Goal: Task Accomplishment & Management: Manage account settings

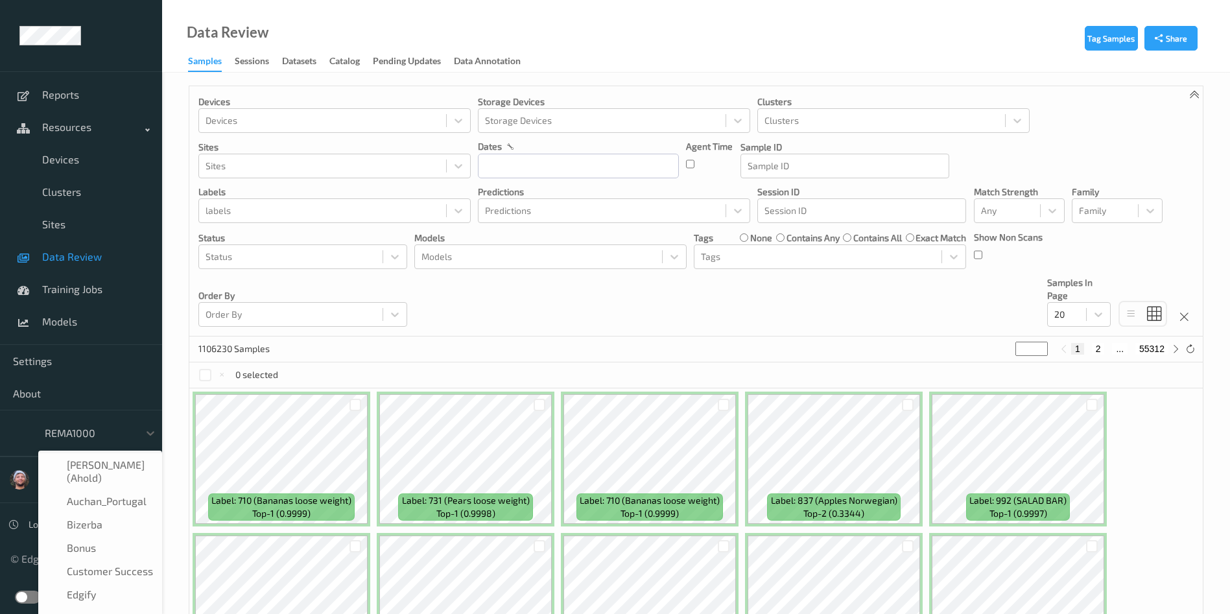
click at [108, 437] on div at bounding box center [89, 433] width 88 height 16
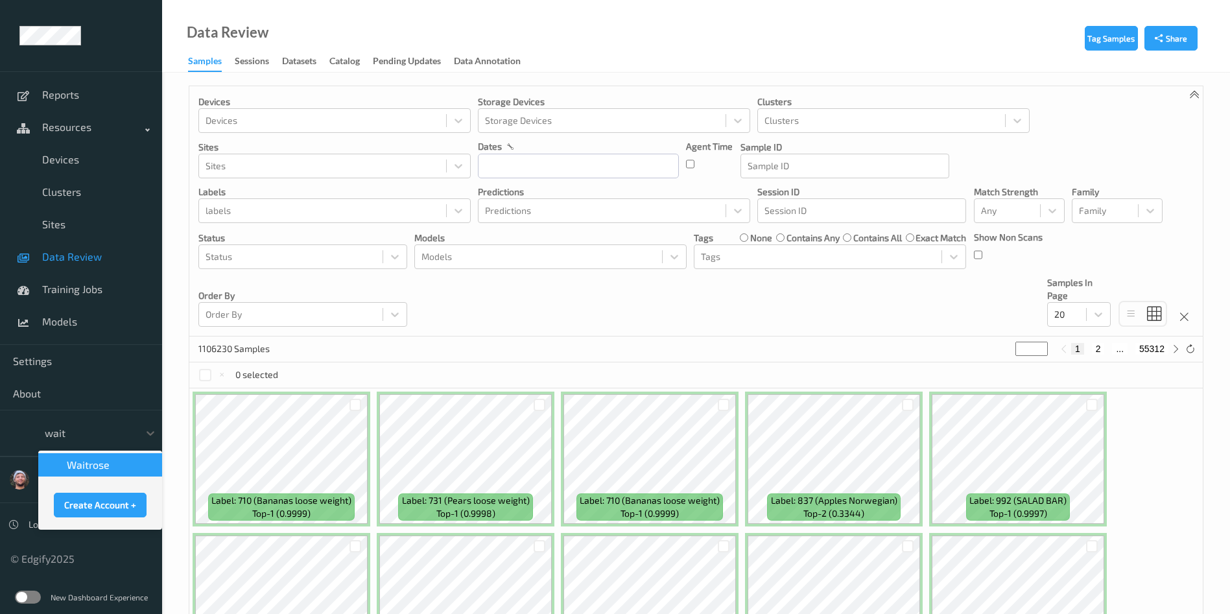
type input "waitr"
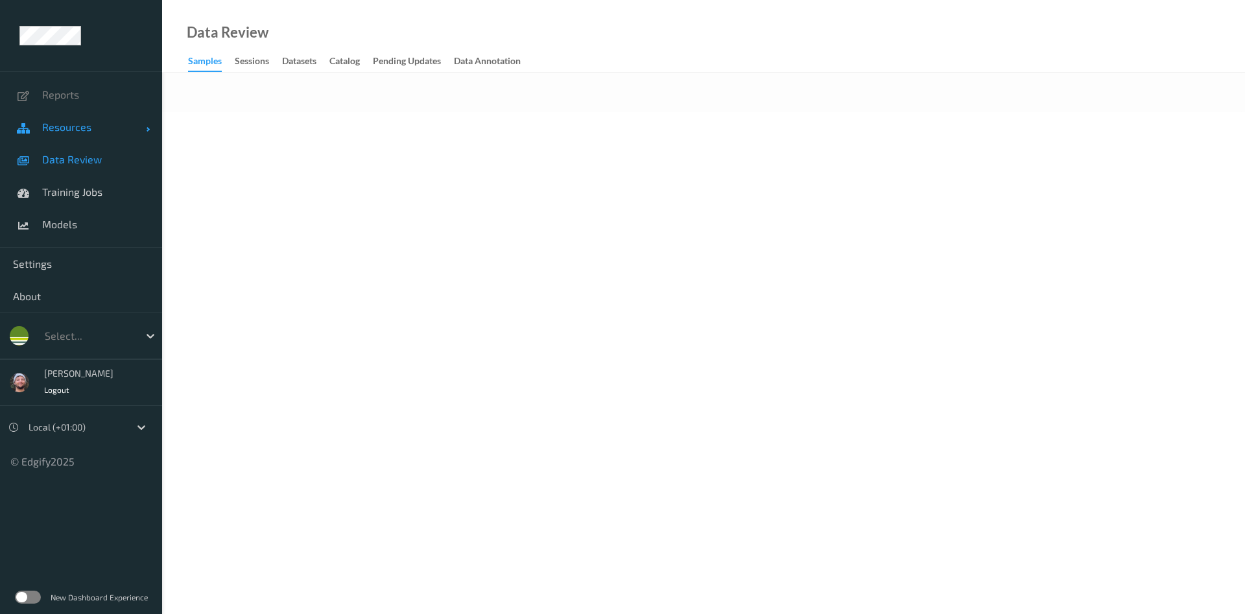
click at [72, 124] on span "Resources" at bounding box center [94, 127] width 104 height 13
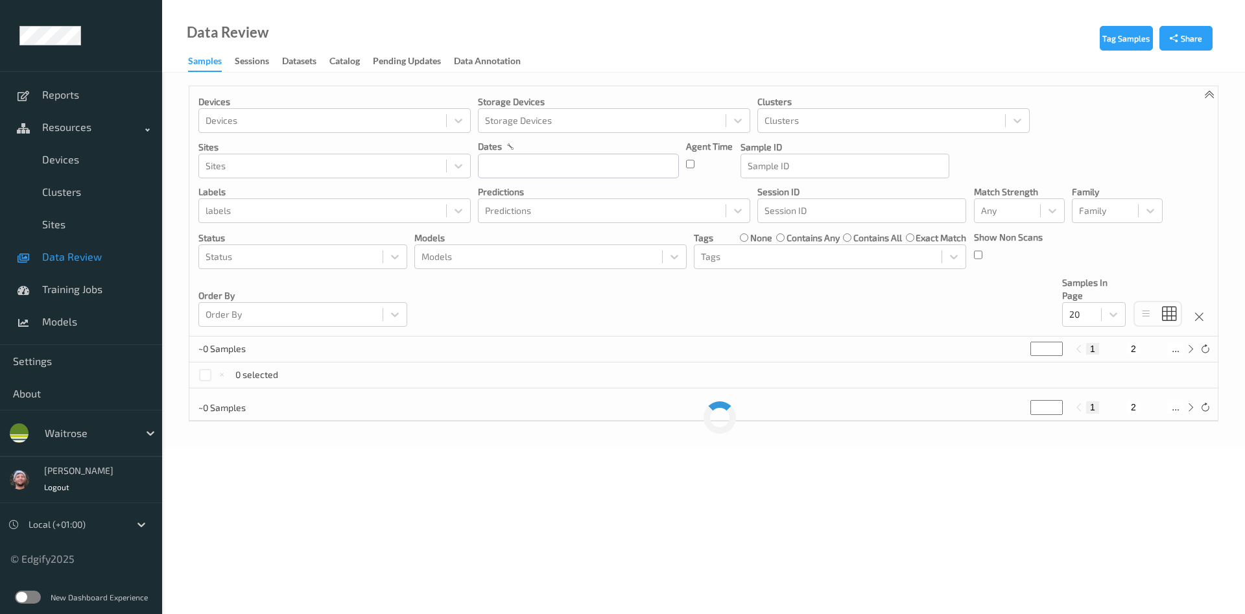
drag, startPoint x: 75, startPoint y: 140, endPoint x: 80, endPoint y: 158, distance: 18.9
click at [75, 140] on link "Resources" at bounding box center [81, 127] width 162 height 32
click at [80, 250] on span "Data Review" at bounding box center [95, 256] width 107 height 13
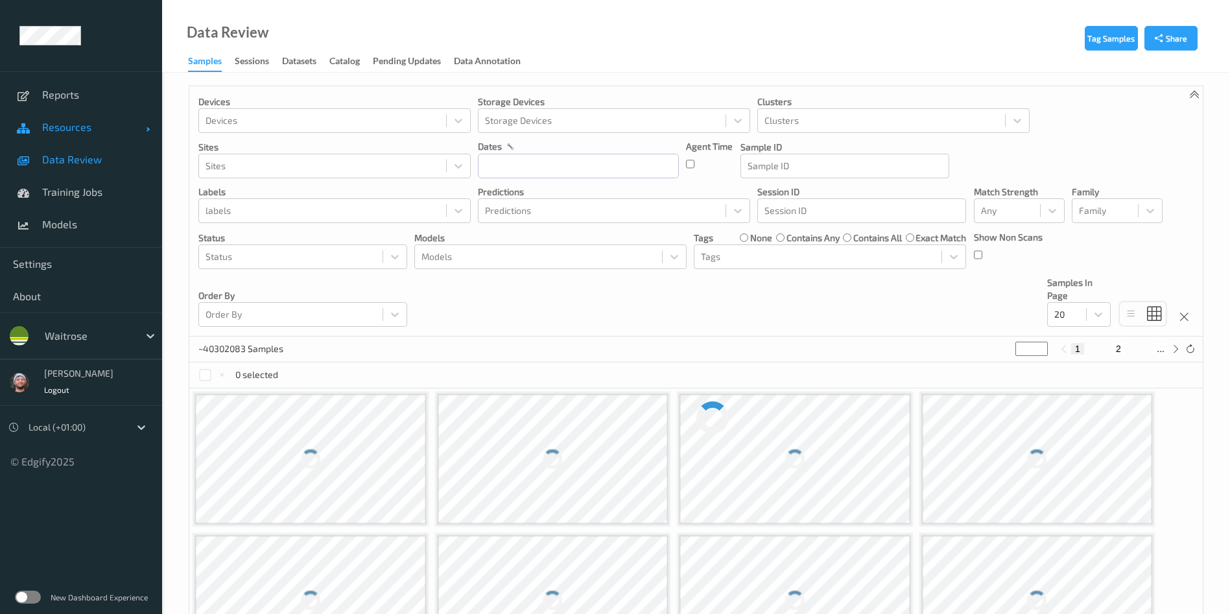
click at [73, 132] on span "Resources" at bounding box center [94, 127] width 104 height 13
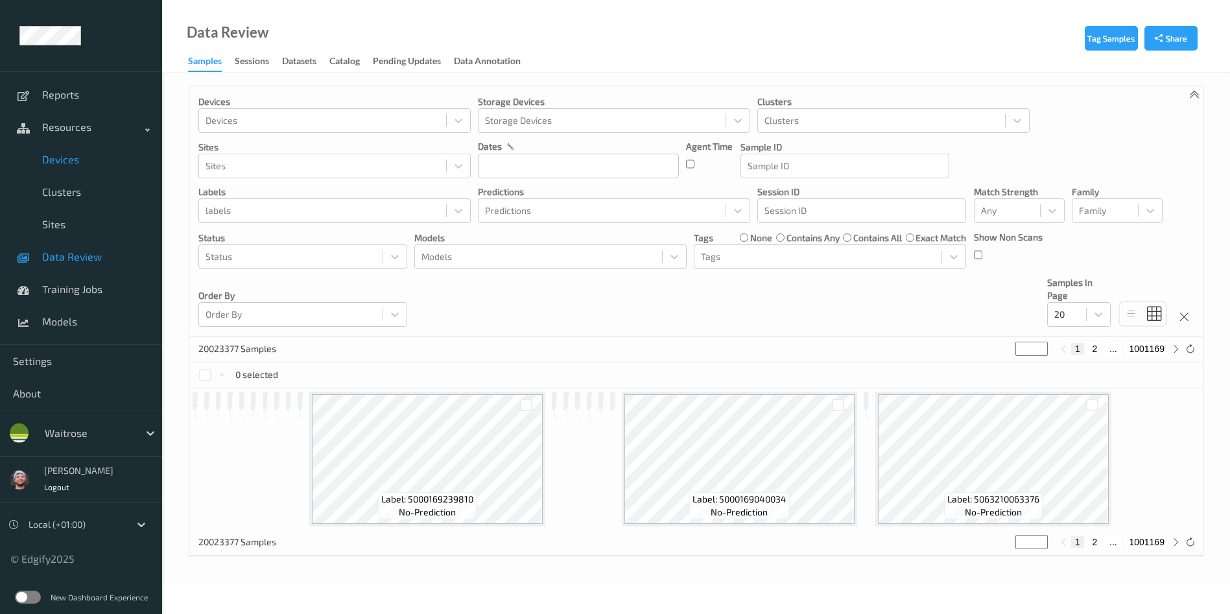
click at [69, 150] on link "Devices" at bounding box center [81, 159] width 162 height 32
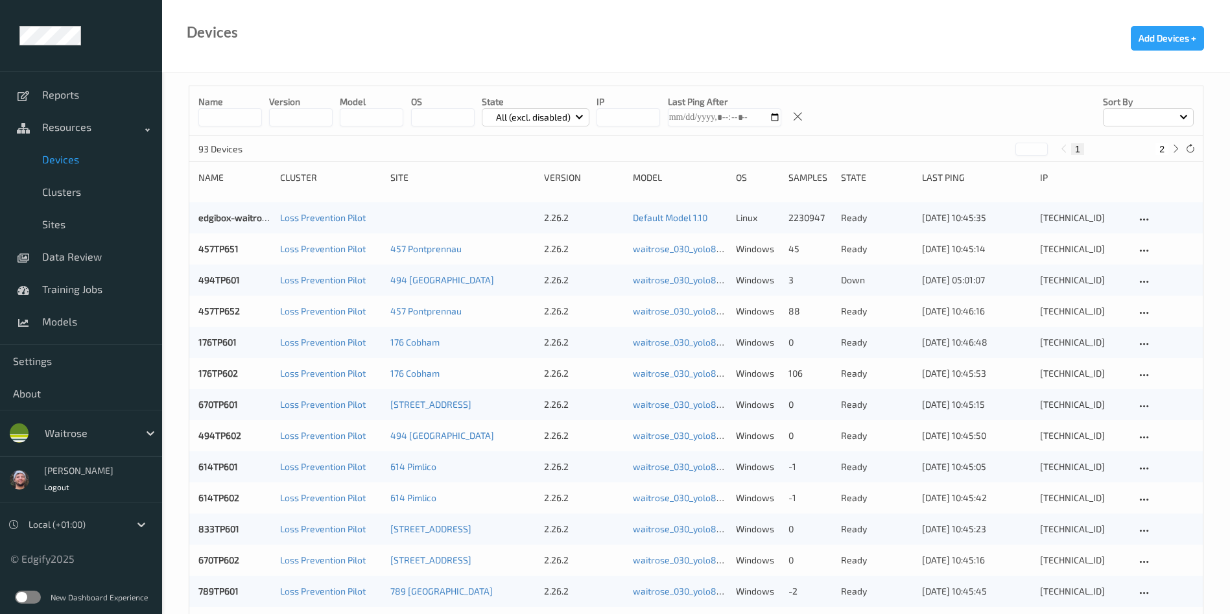
click at [325, 12] on div "Devices Add Devices +" at bounding box center [696, 36] width 1068 height 73
click at [231, 116] on input at bounding box center [230, 117] width 64 height 18
type input "*****"
click at [865, 109] on div "Name ***** version model OS State All (excl. disabled) IP Last Ping After Sort …" at bounding box center [696, 111] width 1014 height 50
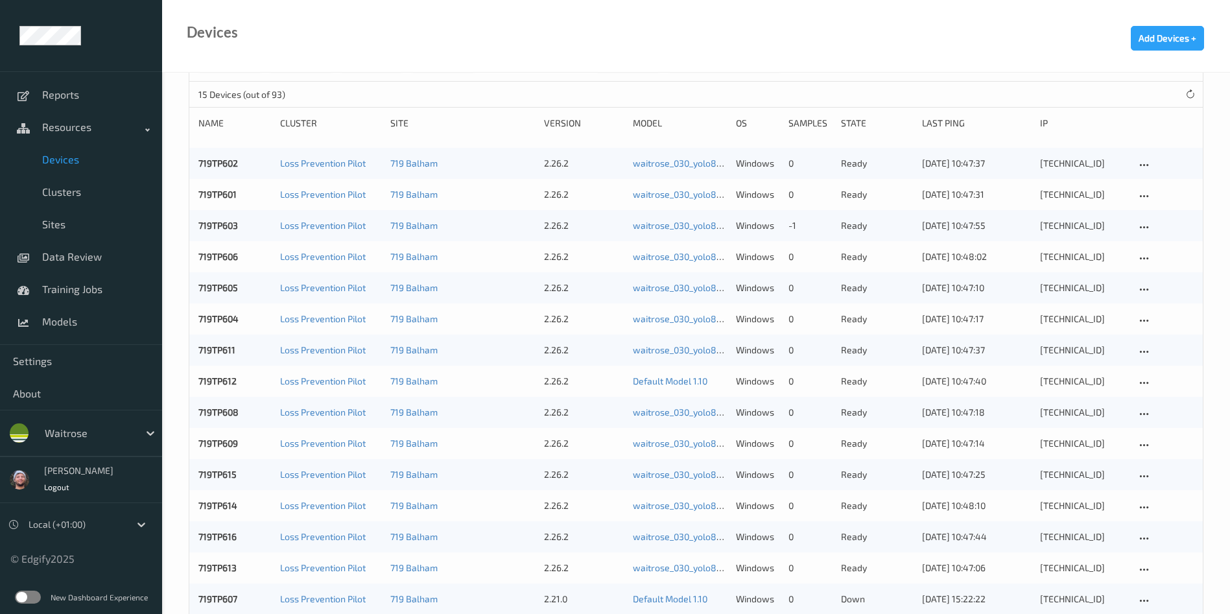
scroll to position [82, 0]
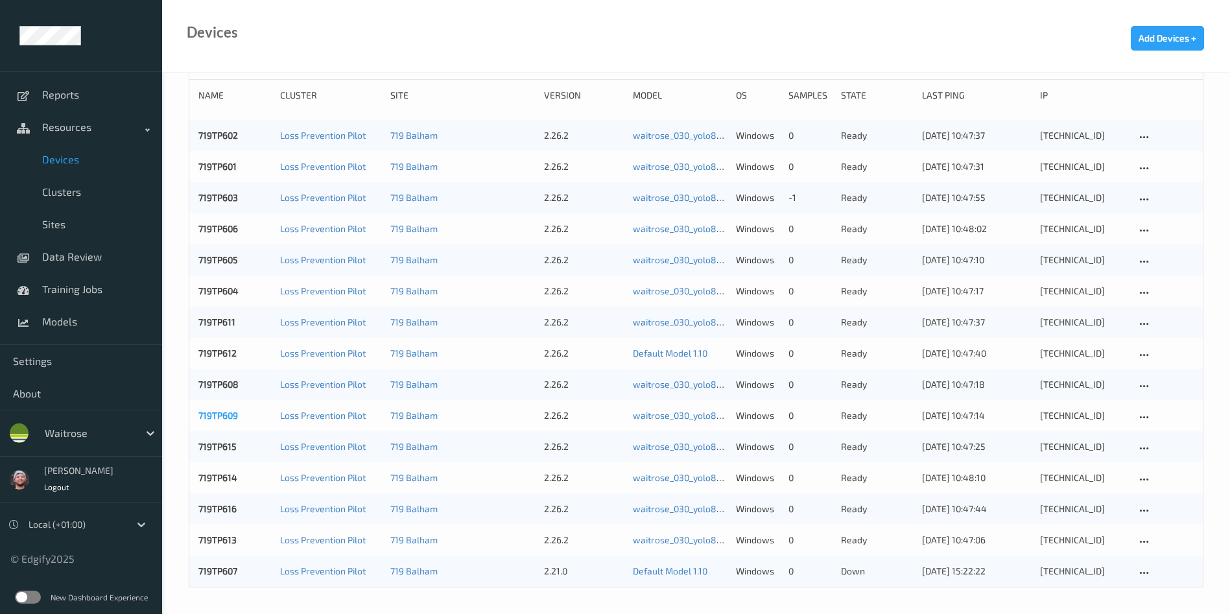
drag, startPoint x: 203, startPoint y: 423, endPoint x: 207, endPoint y: 416, distance: 8.1
drag, startPoint x: 208, startPoint y: 545, endPoint x: 199, endPoint y: 539, distance: 10.6
click at [217, 567] on link "719TP607" at bounding box center [217, 571] width 39 height 11
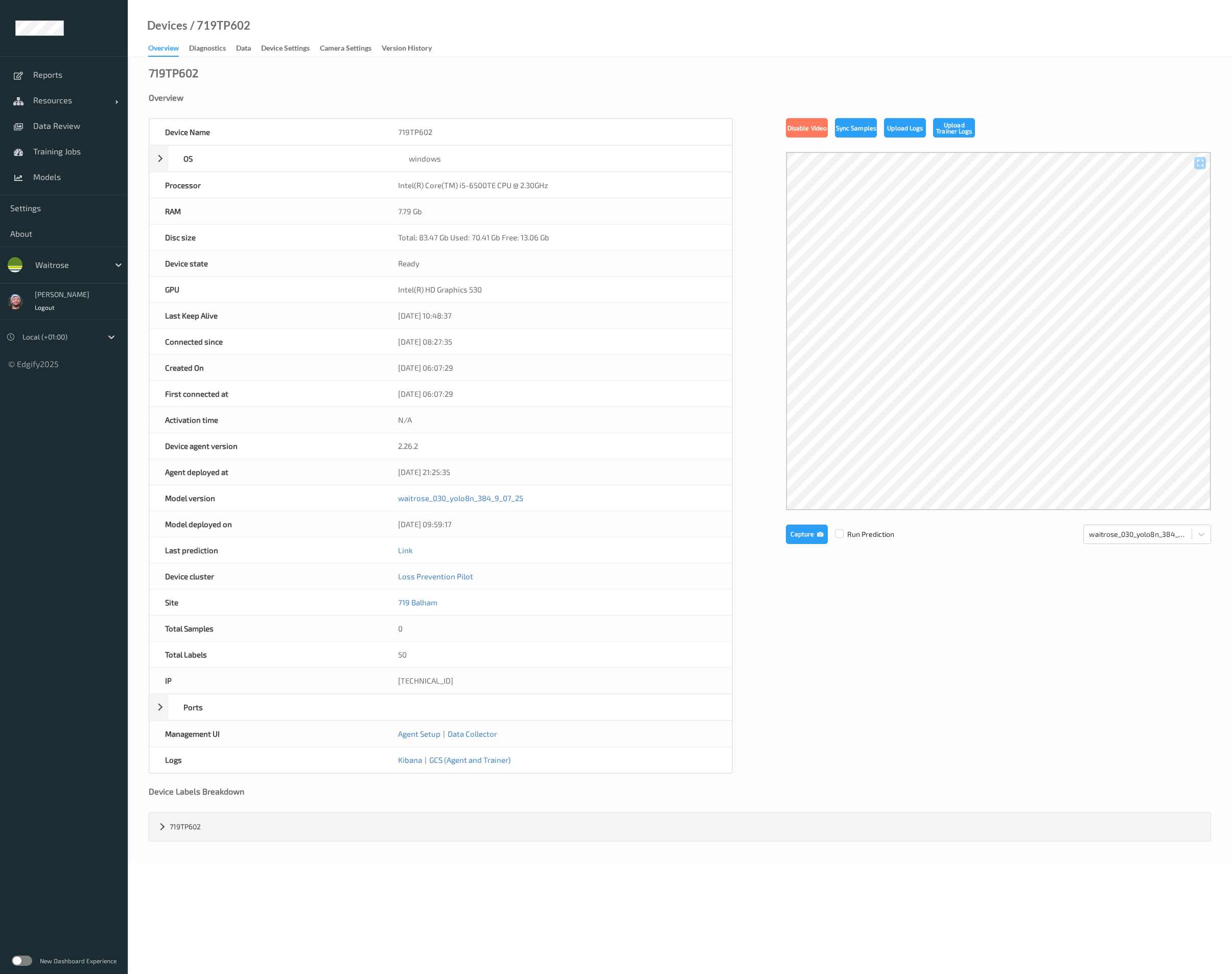
click at [556, 84] on div "719TP602 Overview Device Name 719TP602 OS windows Platform Microsoft Windows 10…" at bounding box center [680, 460] width 1104 height 805
click at [662, 35] on div "Devices / 719TP602 Overview Diagnostics Data Device Settings Camera Settings Ve…" at bounding box center [680, 28] width 1104 height 58
click at [225, 24] on div "/ 719TP602" at bounding box center [219, 25] width 63 height 10
click at [740, 50] on div "Devices / 719TP602 Overview Diagnostics Data Device Settings Camera Settings Ve…" at bounding box center [680, 28] width 1104 height 58
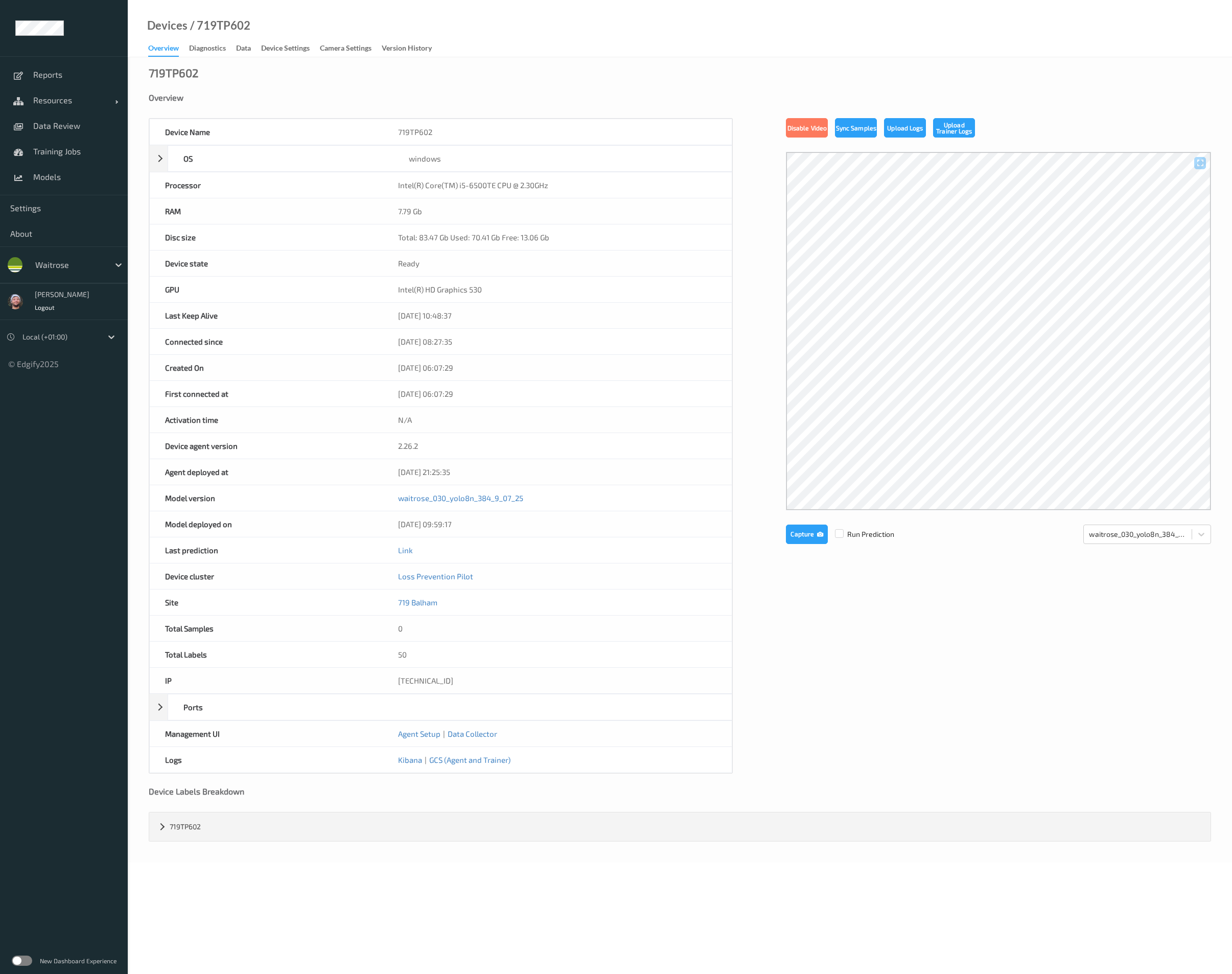
click at [201, 13] on div "Devices / 719TP602 Overview Diagnostics Data Device Settings Camera Settings Ve…" at bounding box center [680, 28] width 1104 height 58
click at [200, 21] on div "/ 719TP602" at bounding box center [219, 25] width 63 height 10
copy div "719TP602"
